Goal: Communication & Community: Answer question/provide support

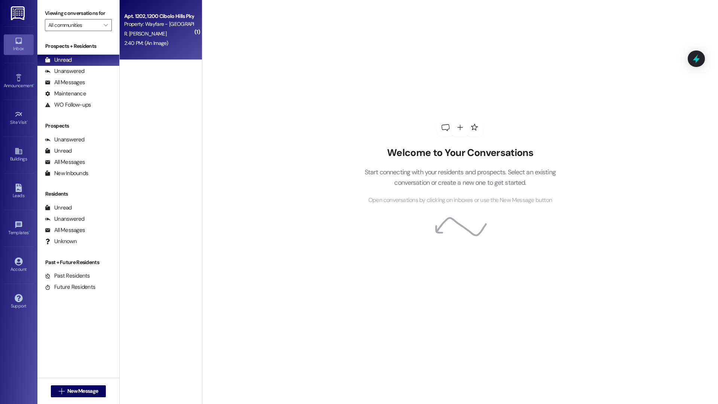
click at [162, 50] on div "Apt. 1202, 1200 Cibolo Hills Pky Property: Wayfare - Cibolo Hills R. Kirk Hull …" at bounding box center [161, 30] width 82 height 60
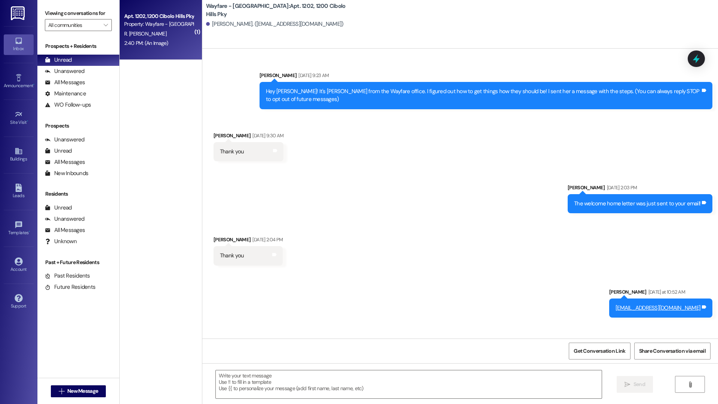
scroll to position [479, 0]
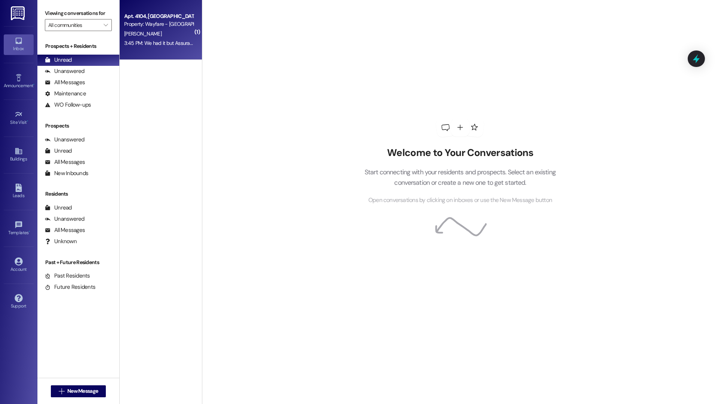
click at [165, 43] on div "3:45 PM: We had it but Assurant didn't switch it over in time. But, the $18.00 …" at bounding box center [232, 43] width 217 height 7
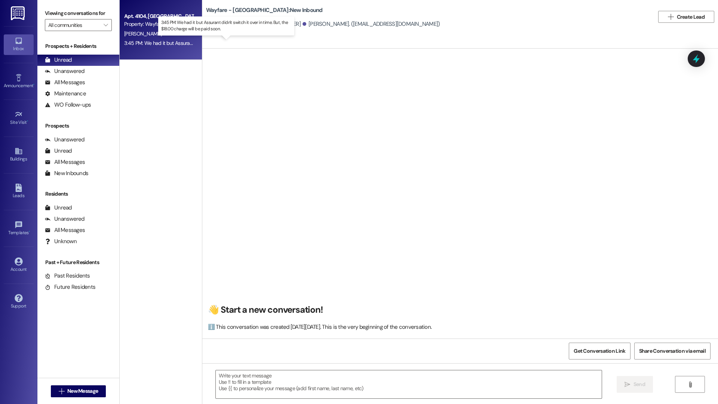
scroll to position [2812, 0]
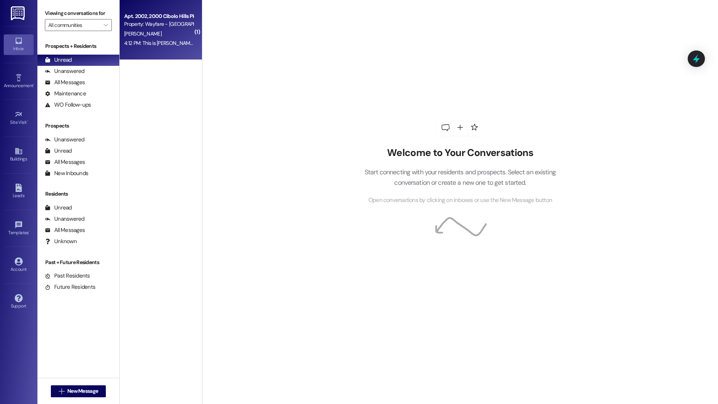
click at [180, 51] on div "Apt. 2002, 2000 Cibolo Hills Pky Property: Wayfare - Cibolo Hills C. Barnes 4:1…" at bounding box center [161, 30] width 82 height 60
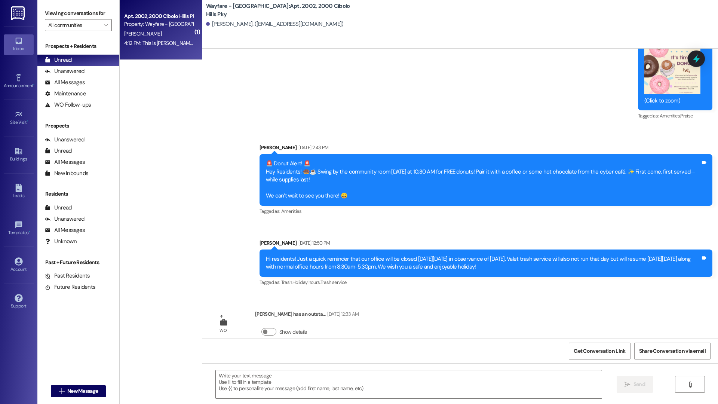
scroll to position [14401, 0]
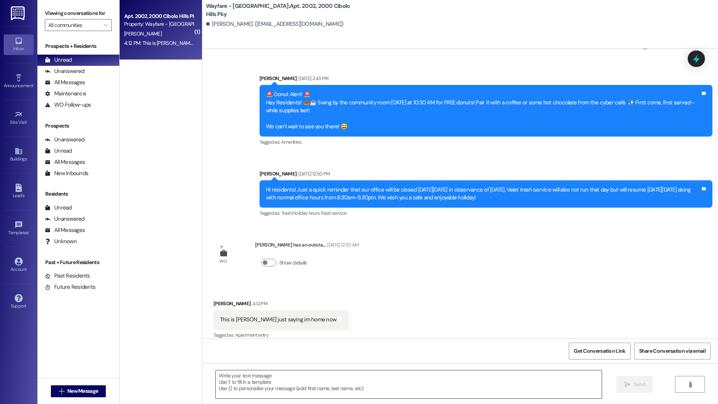
click at [332, 382] on textarea at bounding box center [409, 384] width 386 height 28
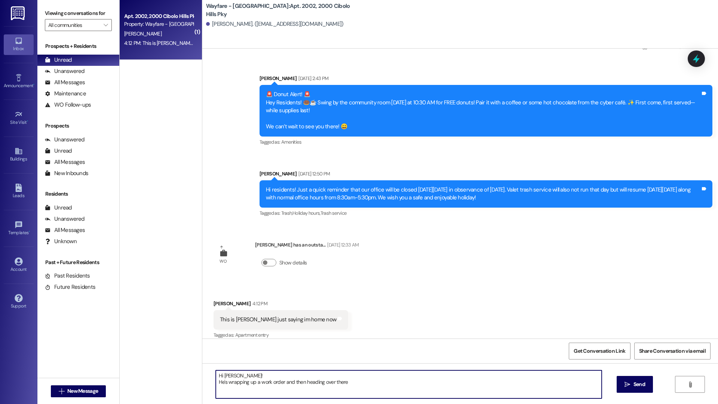
type textarea "Hi Cheryl! He's wrapping up a work order and then heading over there."
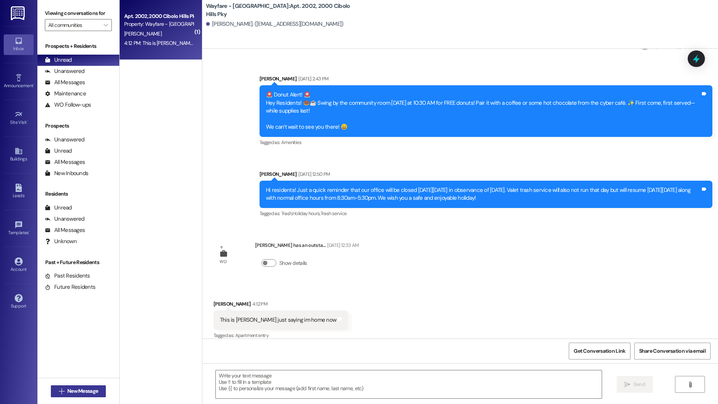
click at [82, 392] on span "New Message" at bounding box center [82, 391] width 31 height 8
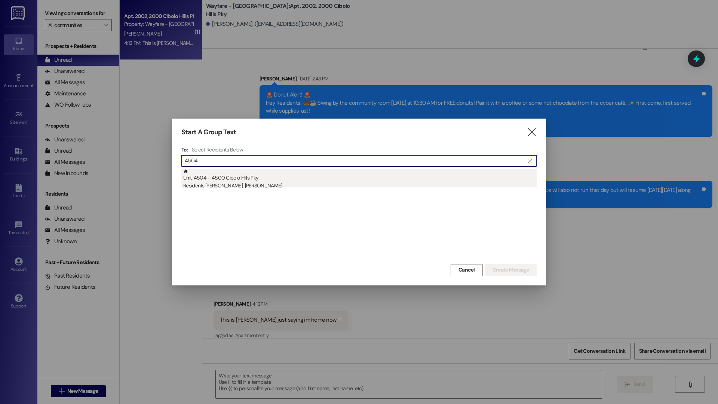
type input "4504"
click at [290, 189] on div "Residents: Keiuna Jones, Antonio Shelton" at bounding box center [359, 186] width 353 height 8
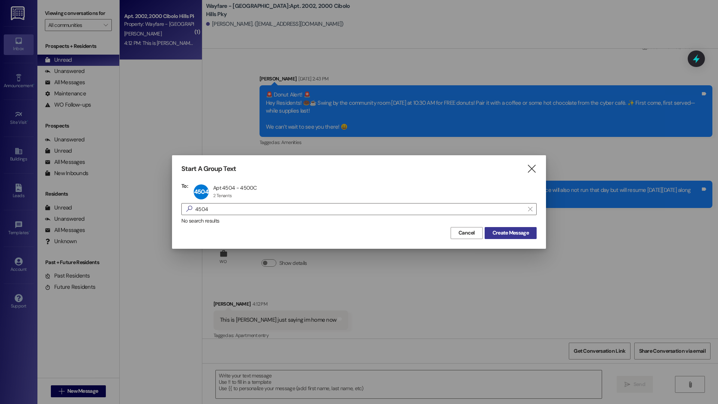
click at [510, 233] on span "Create Message" at bounding box center [511, 233] width 36 height 8
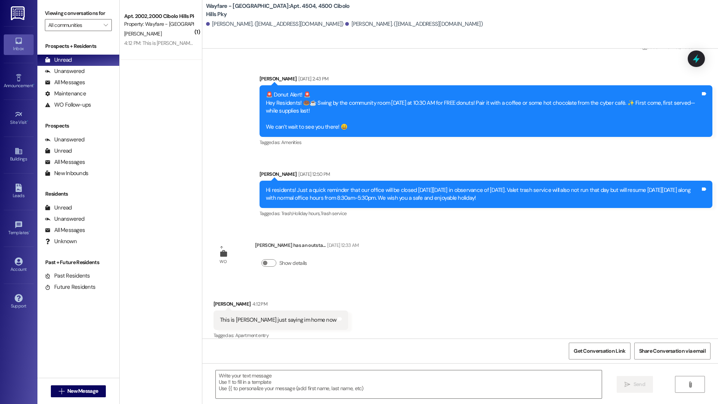
scroll to position [0, 0]
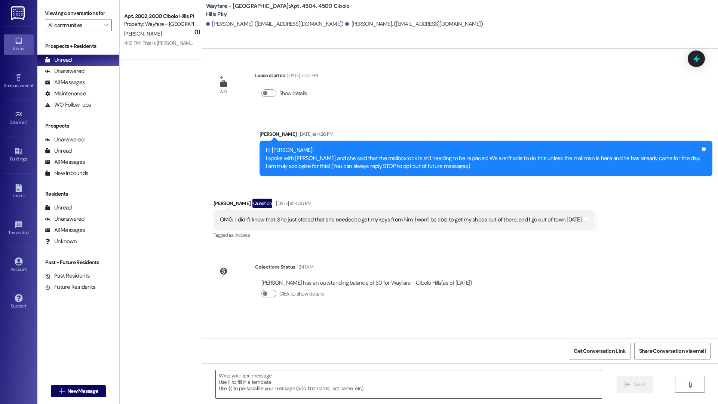
click at [287, 386] on textarea at bounding box center [409, 384] width 386 height 28
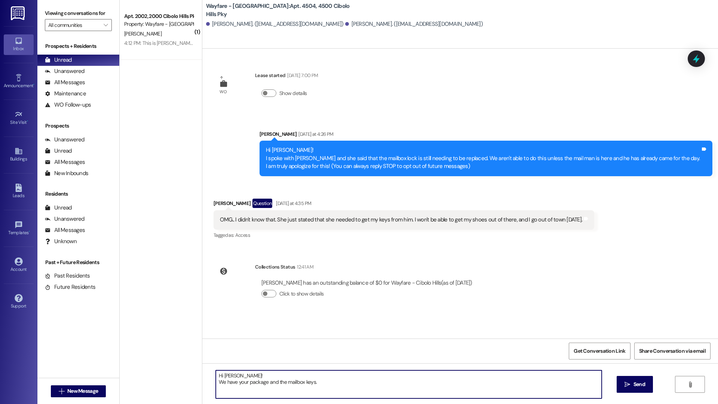
type textarea "Hi Keiuna! We have your package and the mailbox keys."
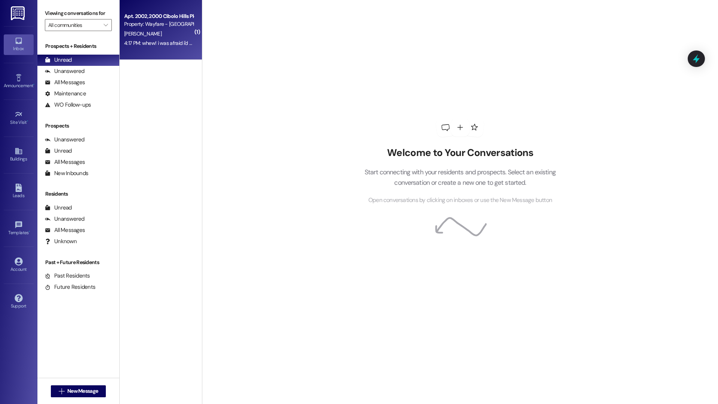
click at [160, 55] on div "Apt. 2002, 2000 Cibolo Hills Pky Property: Wayfare - Cibolo Hills C. Barnes 4:1…" at bounding box center [161, 30] width 82 height 60
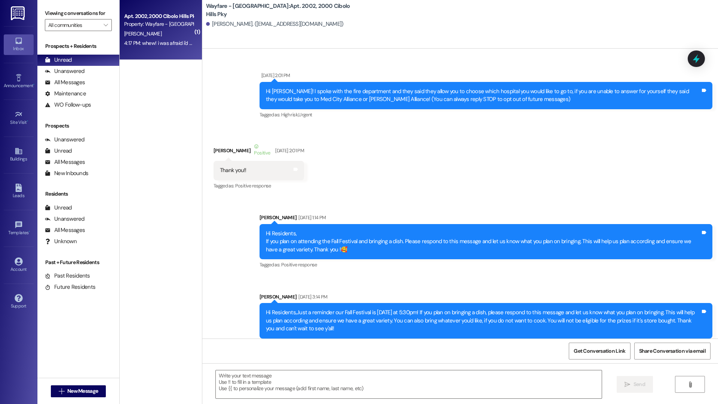
scroll to position [14543, 0]
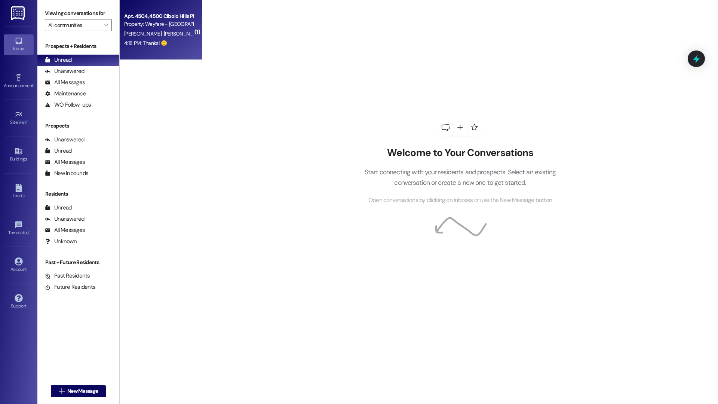
click at [160, 52] on div "Apt. 4504, 4500 Cibolo Hills Pky Property: Wayfare - Cibolo Hills K. Jones A. S…" at bounding box center [161, 30] width 82 height 60
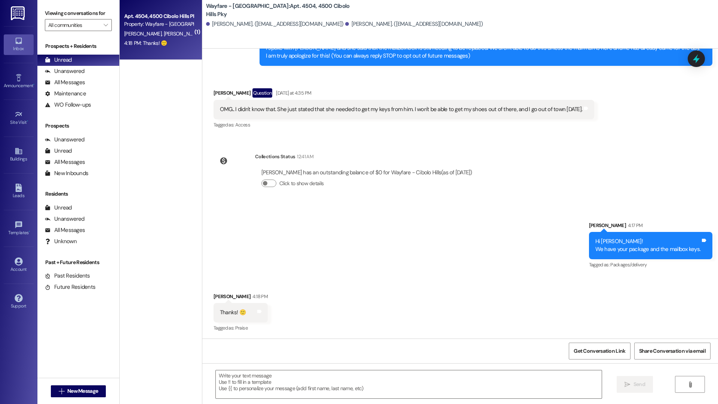
scroll to position [111, 0]
click at [89, 389] on span "New Message" at bounding box center [82, 391] width 31 height 8
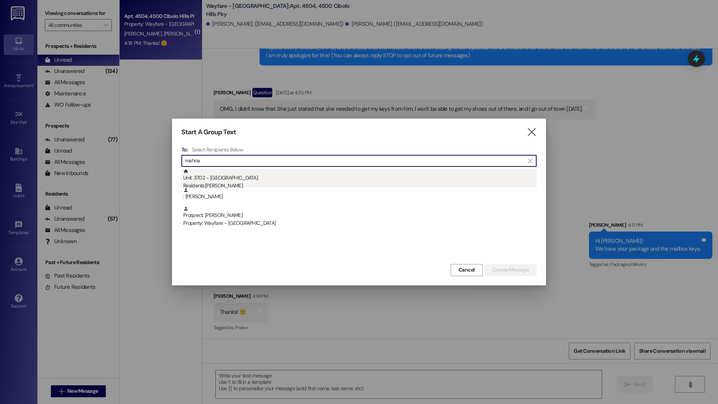
type input "mahna"
click at [299, 183] on div "Residents: Mahnaz Bourbour" at bounding box center [359, 186] width 353 height 8
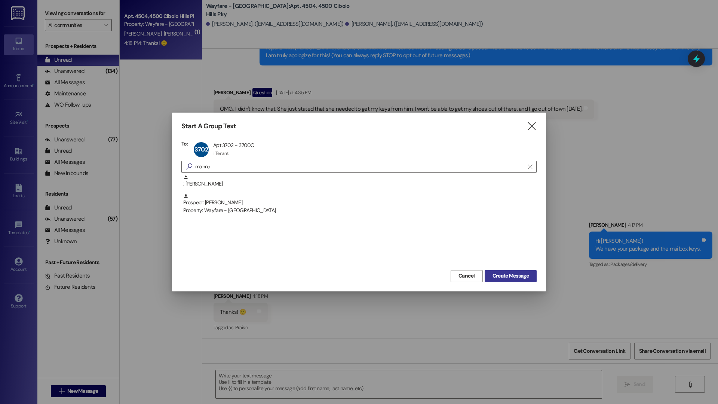
click at [520, 281] on button "Create Message" at bounding box center [511, 276] width 52 height 12
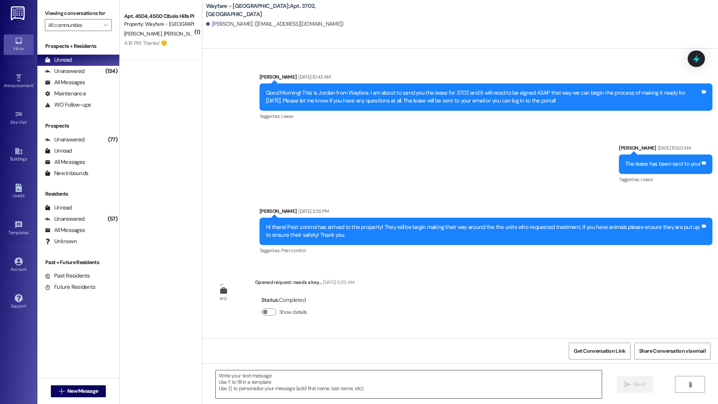
scroll to position [493, 0]
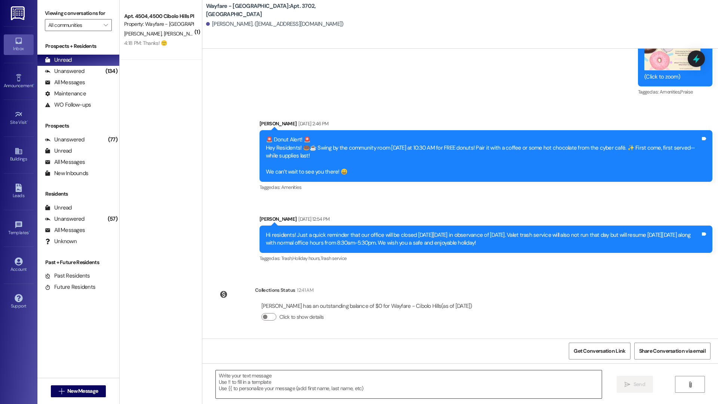
click at [360, 396] on textarea at bounding box center [409, 384] width 386 height 28
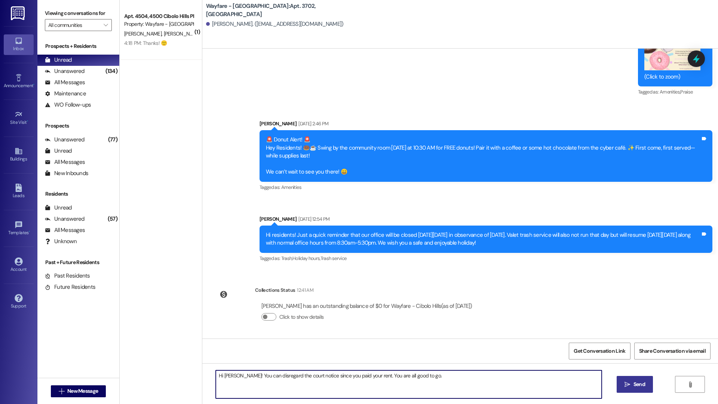
type textarea "Hi Mahnaz! You can disregard the court notice since you paid your rent. You are…"
click at [634, 384] on span "Send" at bounding box center [640, 384] width 12 height 8
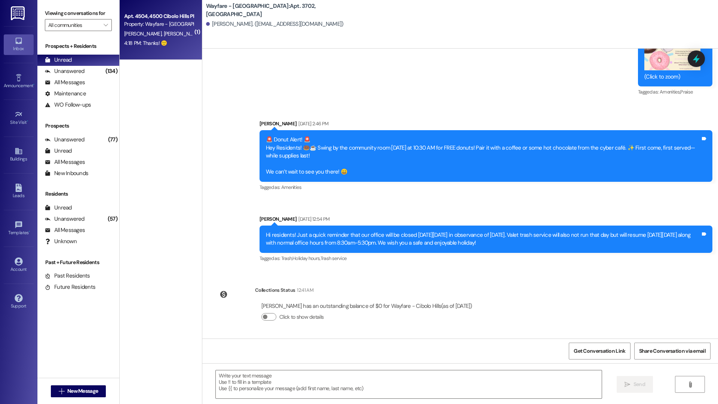
click at [151, 58] on div "Apt. 4504, 4500 Cibolo Hills Pky Property: Wayfare - Cibolo Hills K. Jones A. S…" at bounding box center [161, 30] width 82 height 60
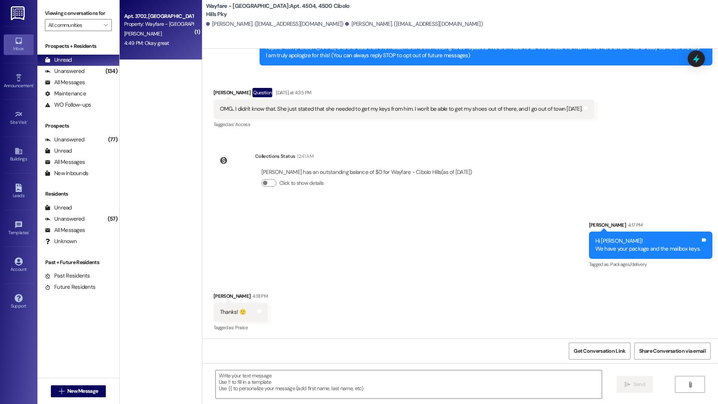
click at [161, 42] on div "4:49 PM: Okay great 4:49 PM: Okay great" at bounding box center [146, 43] width 45 height 7
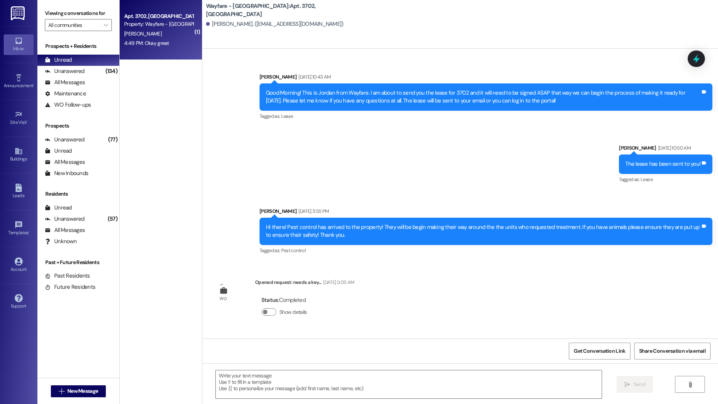
scroll to position [619, 0]
